Goal: Complete application form

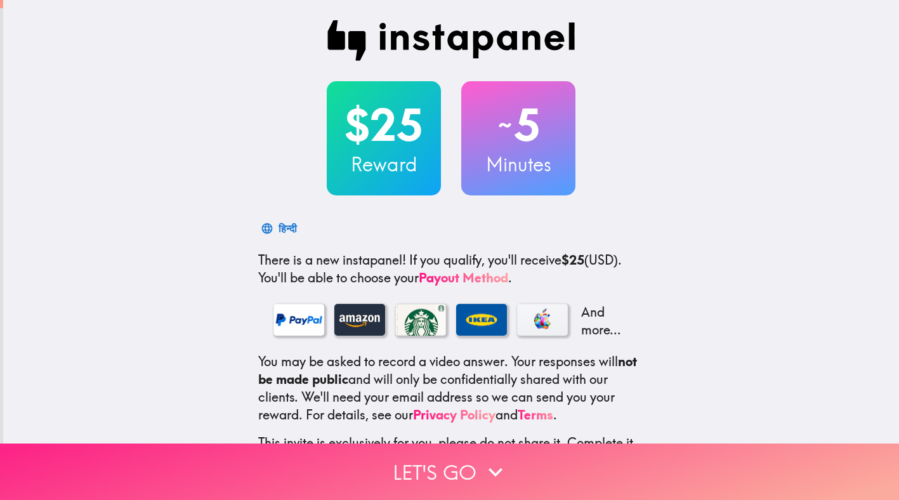
click at [535, 448] on button "Let's go" at bounding box center [449, 471] width 899 height 56
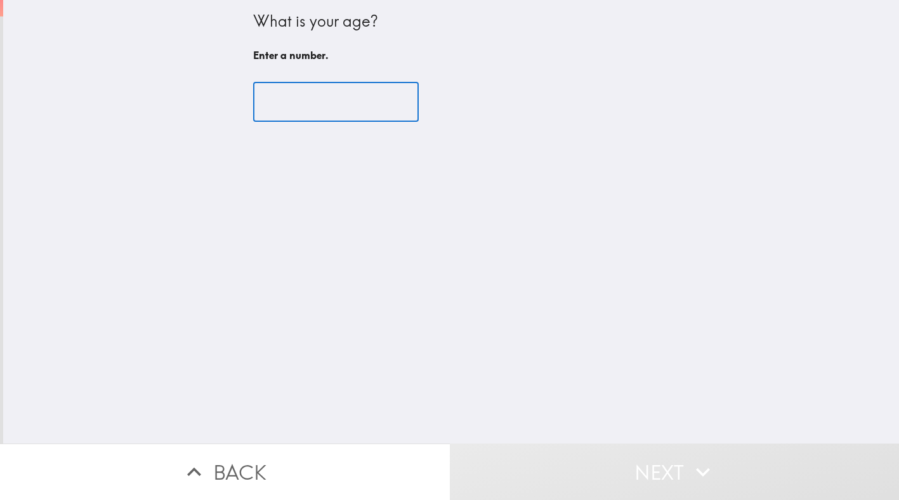
click at [348, 104] on input "number" at bounding box center [336, 101] width 166 height 39
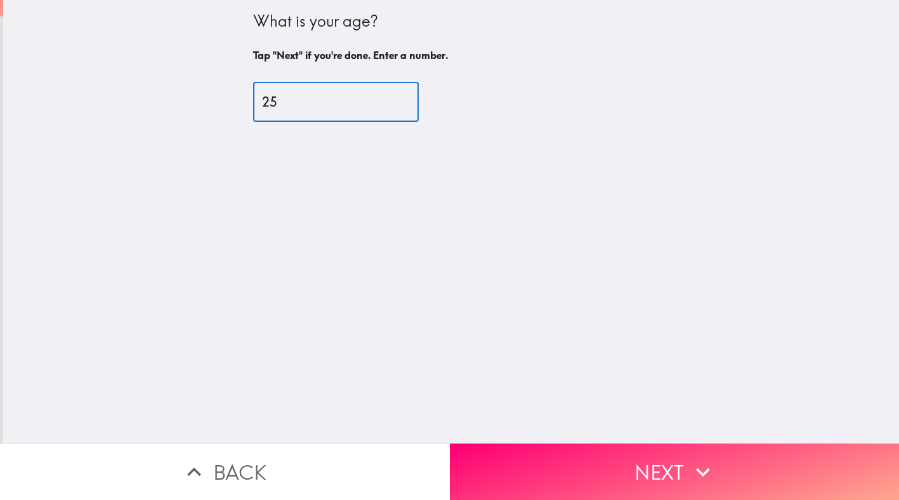
type input "25"
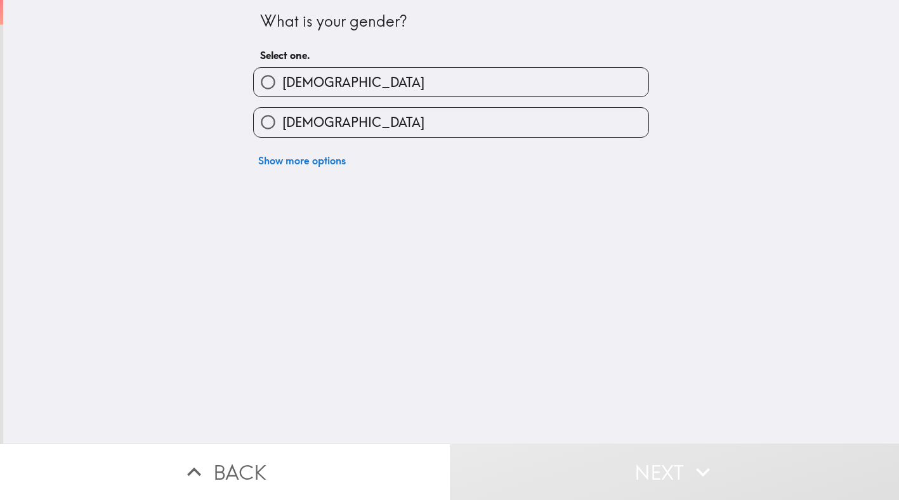
click at [298, 121] on span "Female" at bounding box center [353, 123] width 142 height 18
click at [282, 121] on input "Female" at bounding box center [268, 122] width 29 height 29
radio input "true"
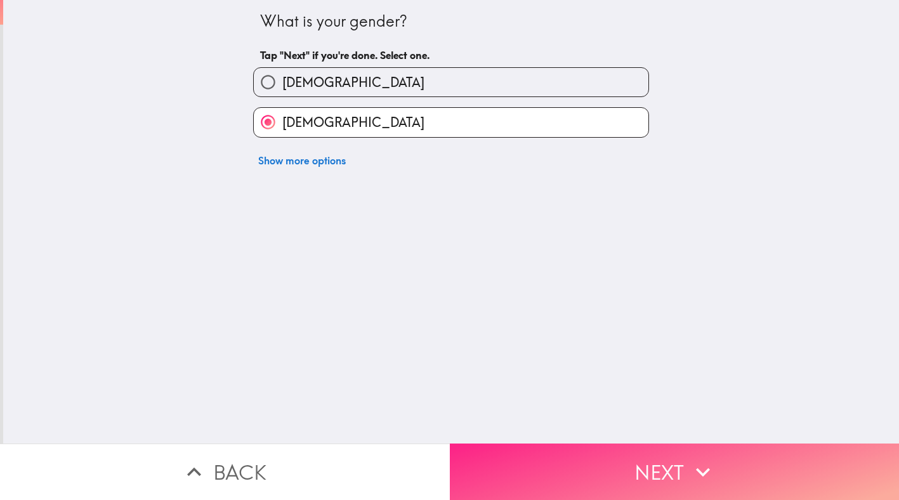
click at [665, 466] on button "Next" at bounding box center [675, 471] width 450 height 56
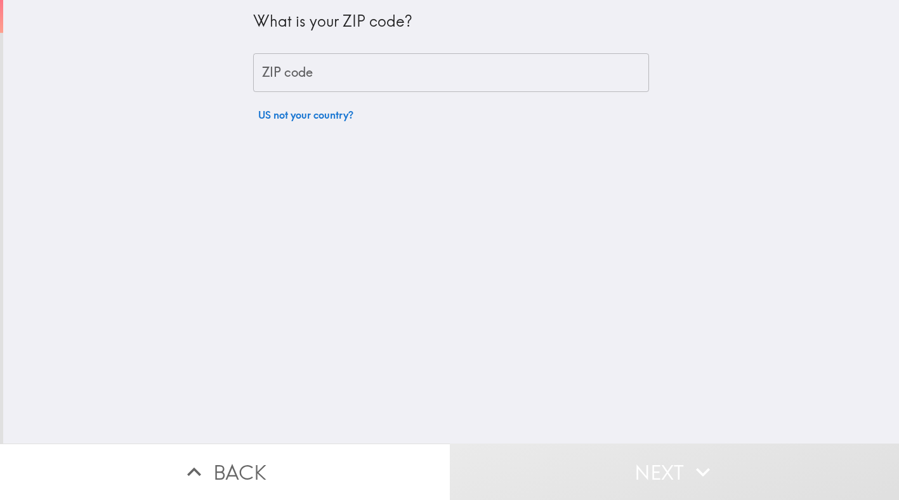
click at [474, 85] on input "ZIP code" at bounding box center [451, 72] width 396 height 39
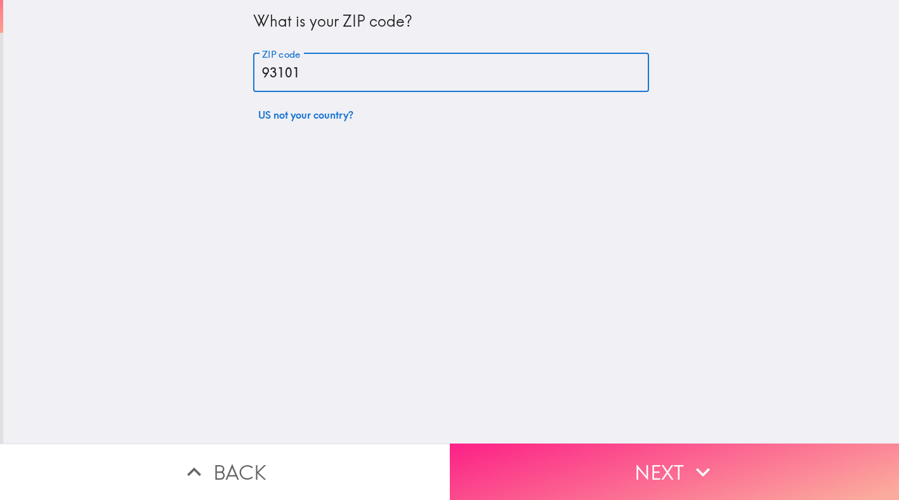
type input "93101"
click at [649, 449] on button "Next" at bounding box center [675, 471] width 450 height 56
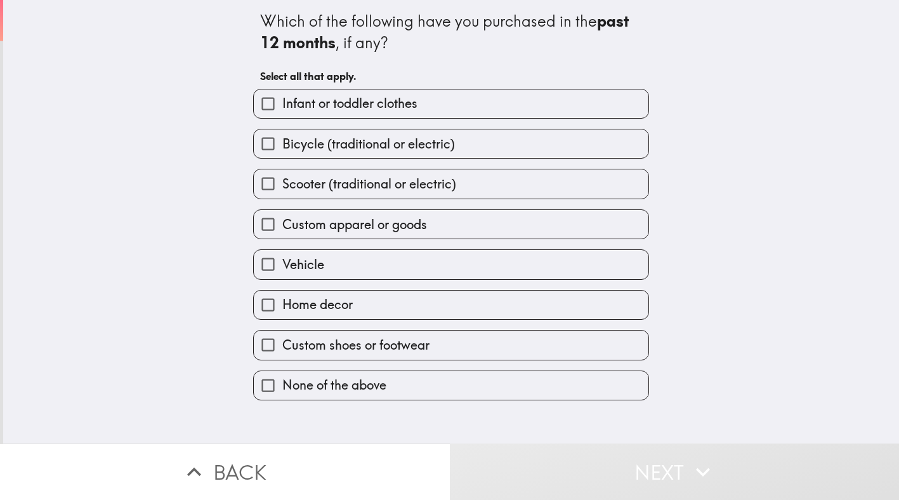
click at [291, 105] on span "Infant or toddler clothes" at bounding box center [349, 104] width 135 height 18
click at [282, 105] on input "Infant or toddler clothes" at bounding box center [268, 103] width 29 height 29
checkbox input "true"
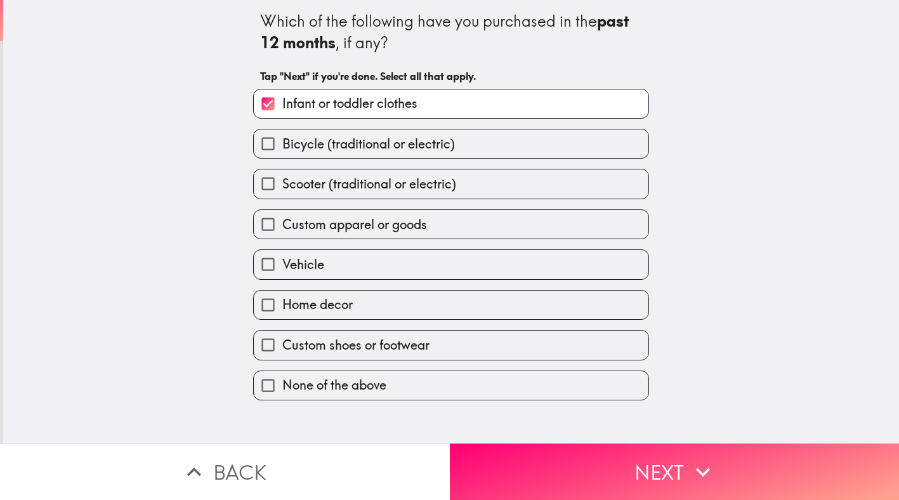
click at [326, 150] on span "Bicycle (traditional or electric)" at bounding box center [368, 144] width 173 height 18
click at [282, 150] on input "Bicycle (traditional or electric)" at bounding box center [268, 143] width 29 height 29
checkbox input "true"
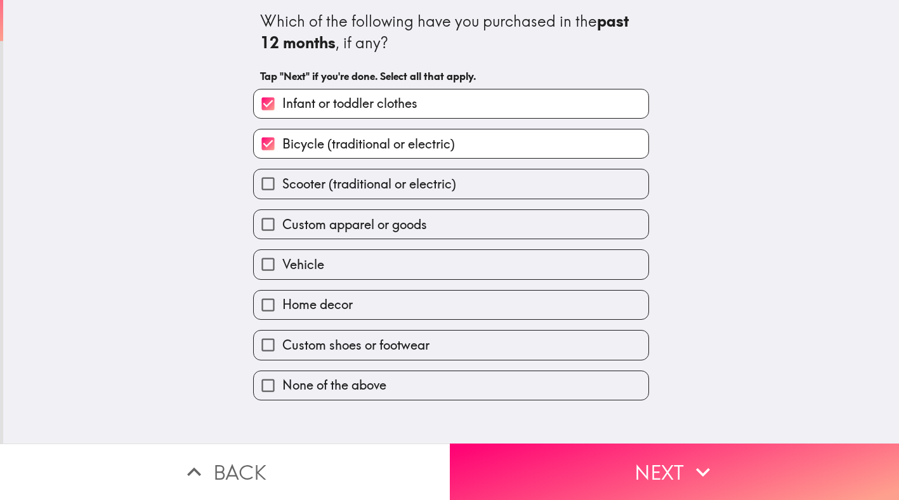
click at [329, 181] on span "Scooter (traditional or electric)" at bounding box center [369, 184] width 174 height 18
click at [282, 181] on input "Scooter (traditional or electric)" at bounding box center [268, 183] width 29 height 29
checkbox input "true"
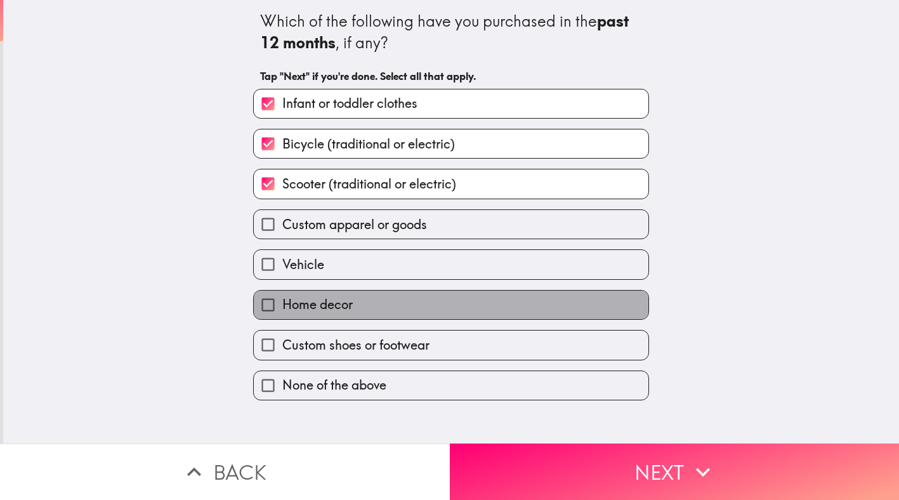
click at [362, 313] on label "Home decor" at bounding box center [451, 305] width 395 height 29
click at [282, 313] on input "Home decor" at bounding box center [268, 305] width 29 height 29
checkbox input "true"
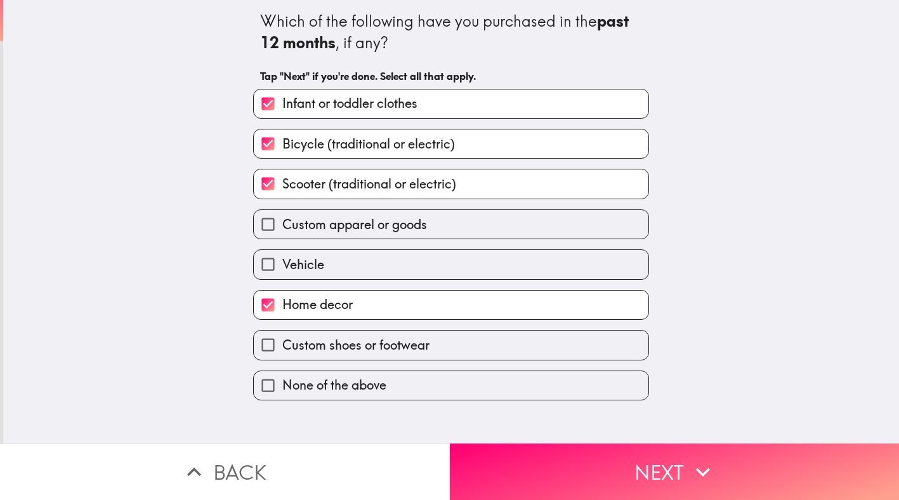
click at [402, 358] on label "Custom shoes or footwear" at bounding box center [451, 344] width 395 height 29
click at [282, 358] on input "Custom shoes or footwear" at bounding box center [268, 344] width 29 height 29
checkbox input "true"
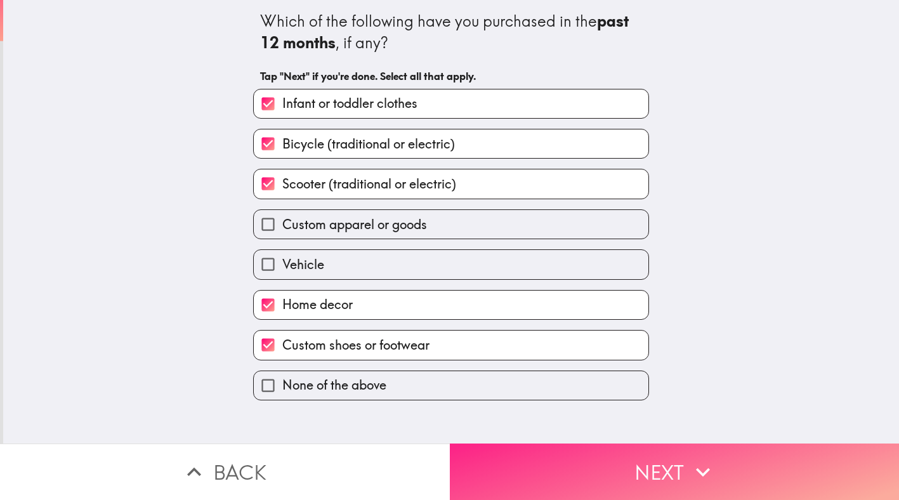
click at [518, 443] on button "Next" at bounding box center [675, 471] width 450 height 56
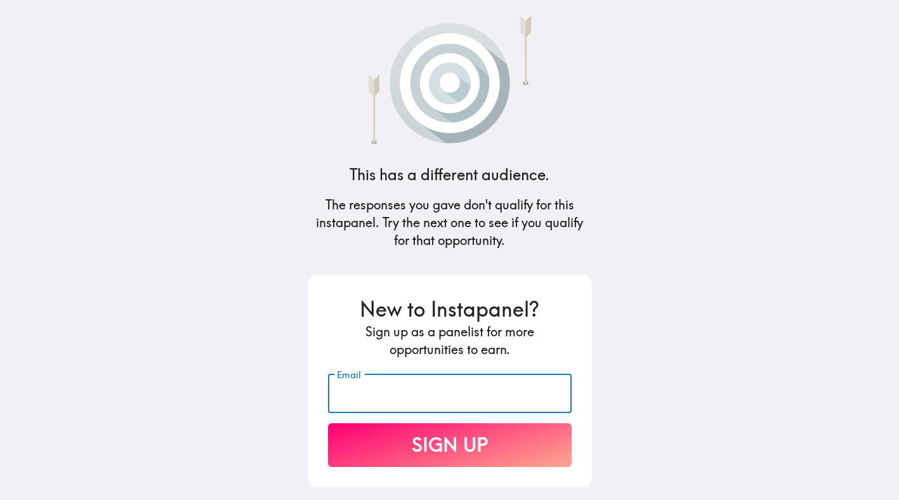
click at [487, 404] on input "Email" at bounding box center [450, 393] width 244 height 39
type input "marina.greyes27@gmail.com"
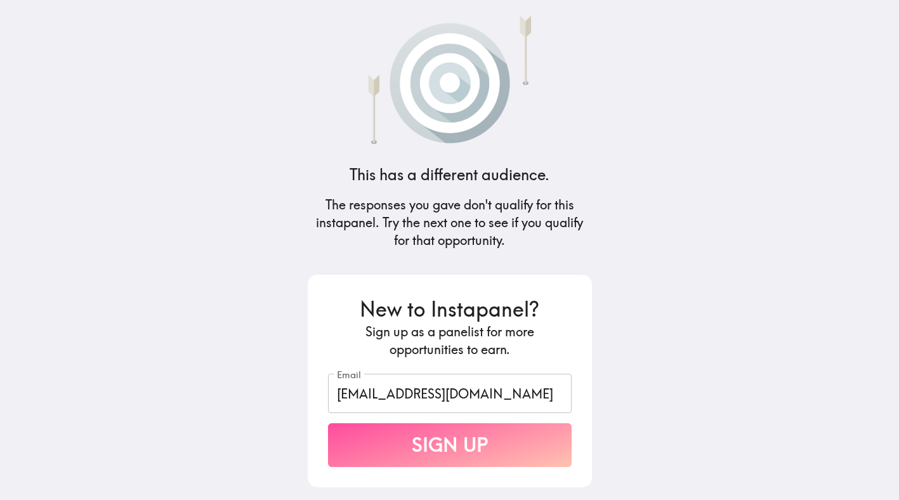
click at [493, 449] on button "Sign Up" at bounding box center [450, 445] width 244 height 44
